Goal: Use online tool/utility: Use online tool/utility

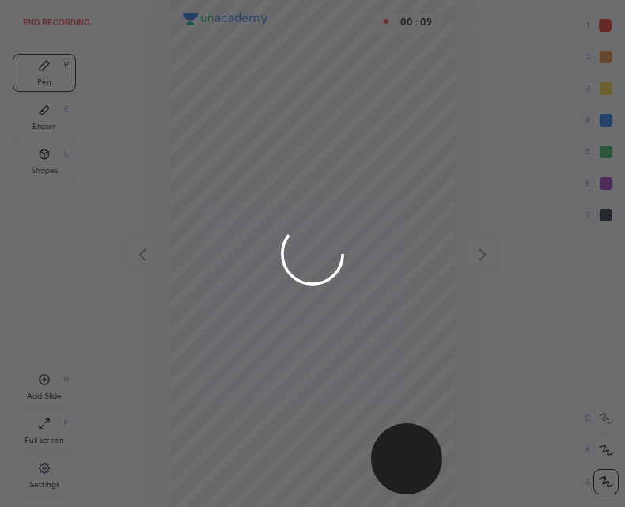
scroll to position [507, 372]
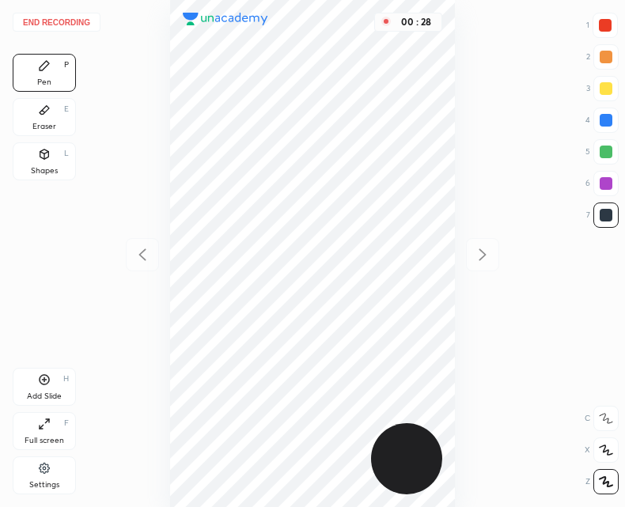
click at [55, 377] on div "Add Slide H" at bounding box center [44, 387] width 63 height 38
click at [52, 372] on div "Add Slide H" at bounding box center [44, 387] width 63 height 38
click at [144, 251] on icon at bounding box center [141, 254] width 7 height 12
click at [138, 260] on icon at bounding box center [142, 254] width 19 height 19
click at [53, 377] on div "Add Slide H" at bounding box center [44, 387] width 63 height 38
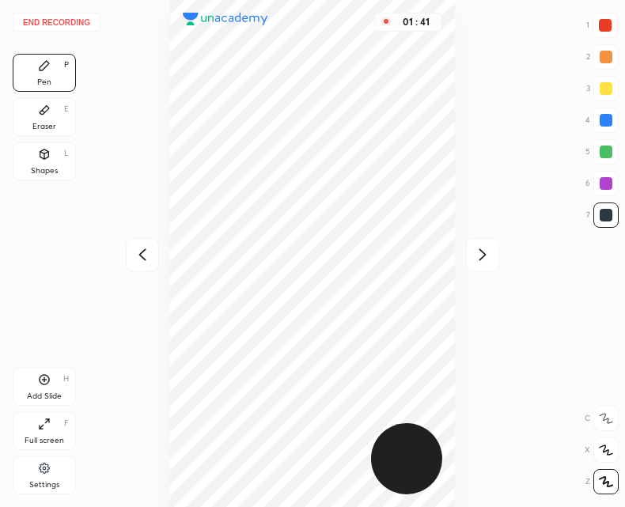
click at [151, 252] on icon at bounding box center [142, 254] width 19 height 19
click at [63, 24] on button "End recording" at bounding box center [57, 22] width 88 height 19
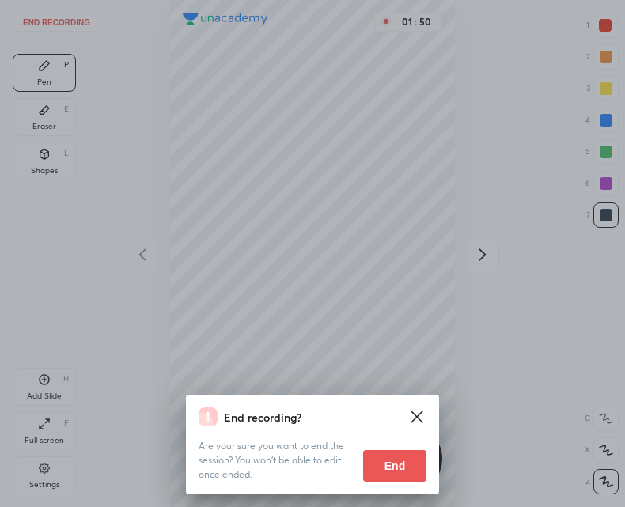
click at [381, 466] on button "End" at bounding box center [394, 466] width 63 height 32
